Goal: Information Seeking & Learning: Learn about a topic

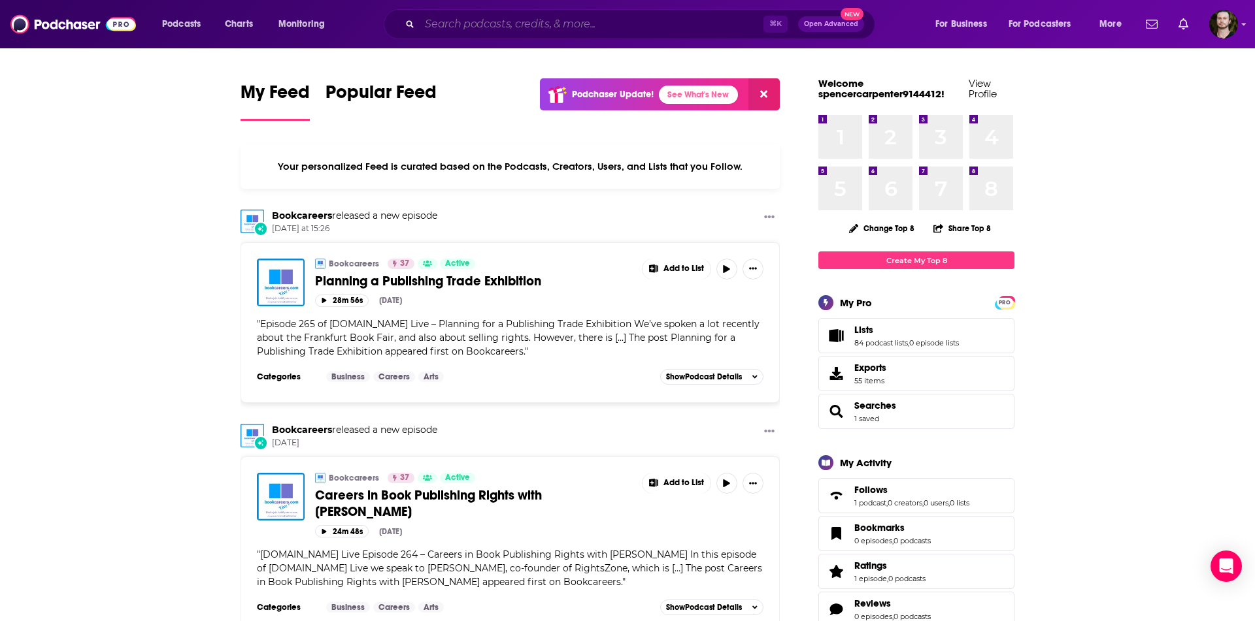
click at [614, 18] on input "Search podcasts, credits, & more..." at bounding box center [592, 24] width 344 height 21
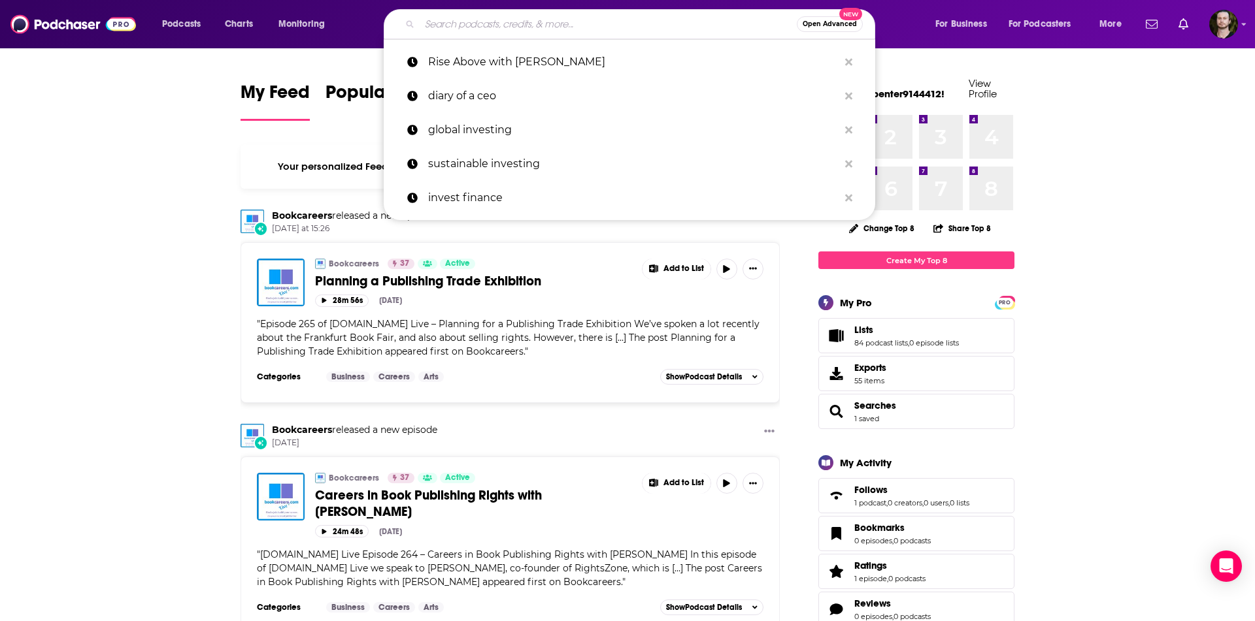
paste input "Honest Proper-Tea Podcast"
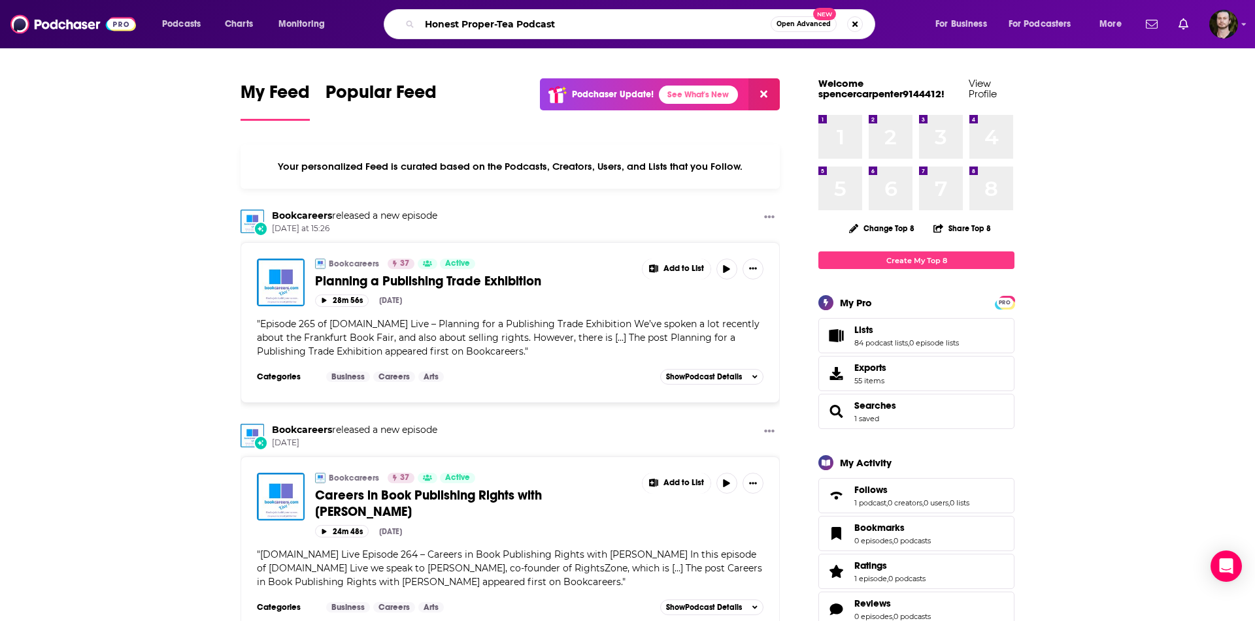
type input "Honest Proper-Tea Podcast"
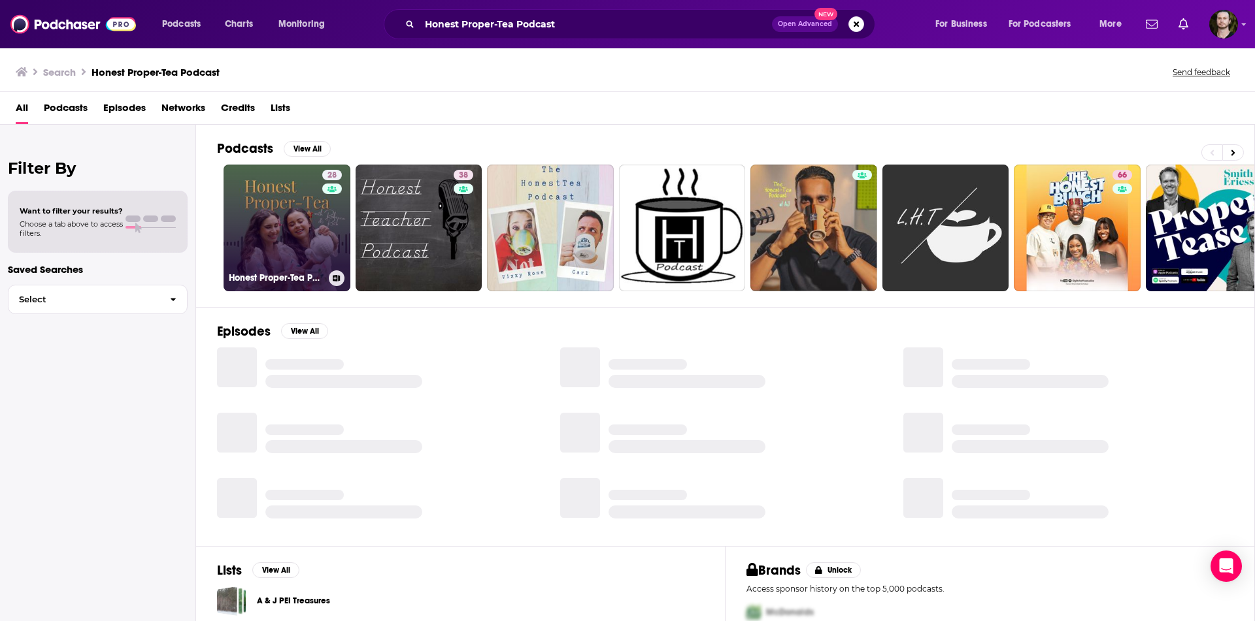
click at [319, 231] on link "28 Honest Proper-Tea Podcast" at bounding box center [286, 228] width 127 height 127
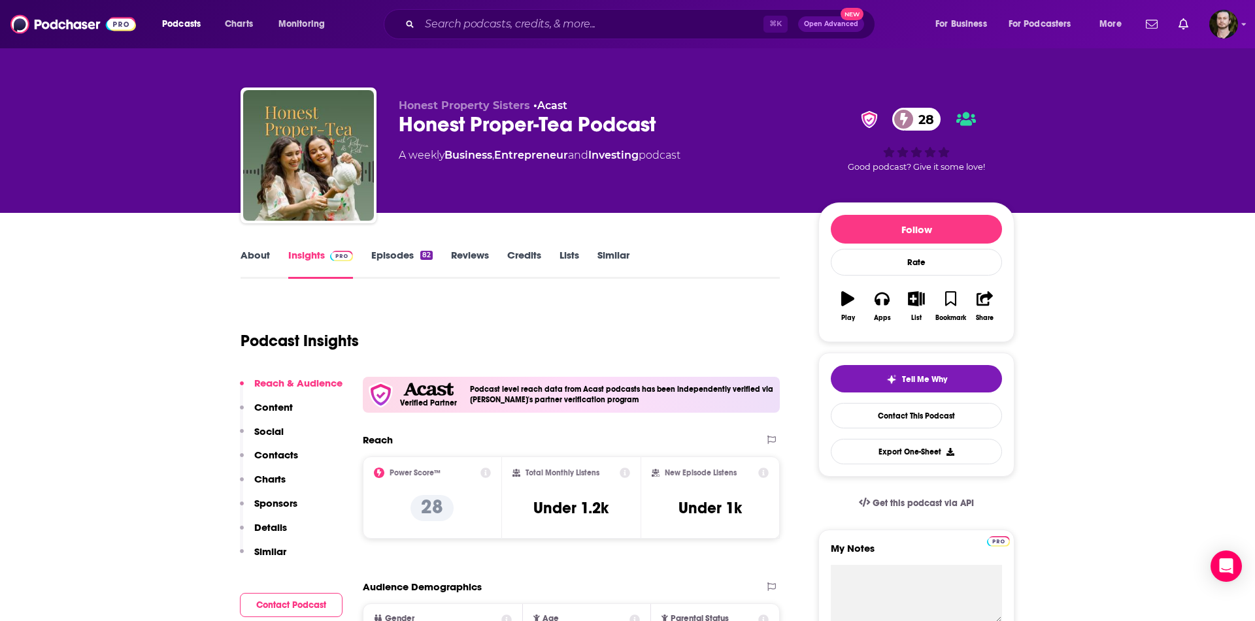
click at [260, 256] on link "About" at bounding box center [254, 264] width 29 height 30
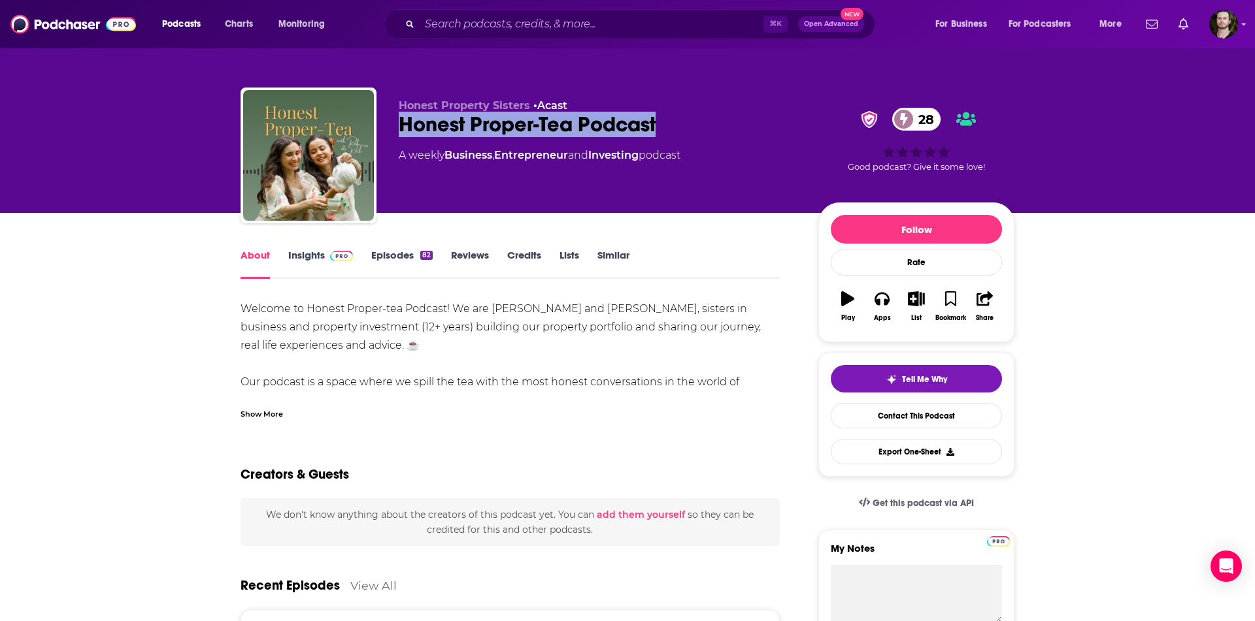
drag, startPoint x: 607, startPoint y: 129, endPoint x: 410, endPoint y: 131, distance: 196.7
click at [403, 133] on div "Honest Proper-Tea Podcast 28" at bounding box center [598, 124] width 399 height 25
copy h1 "Honest Proper-Tea Podcast"
